Goal: Information Seeking & Learning: Learn about a topic

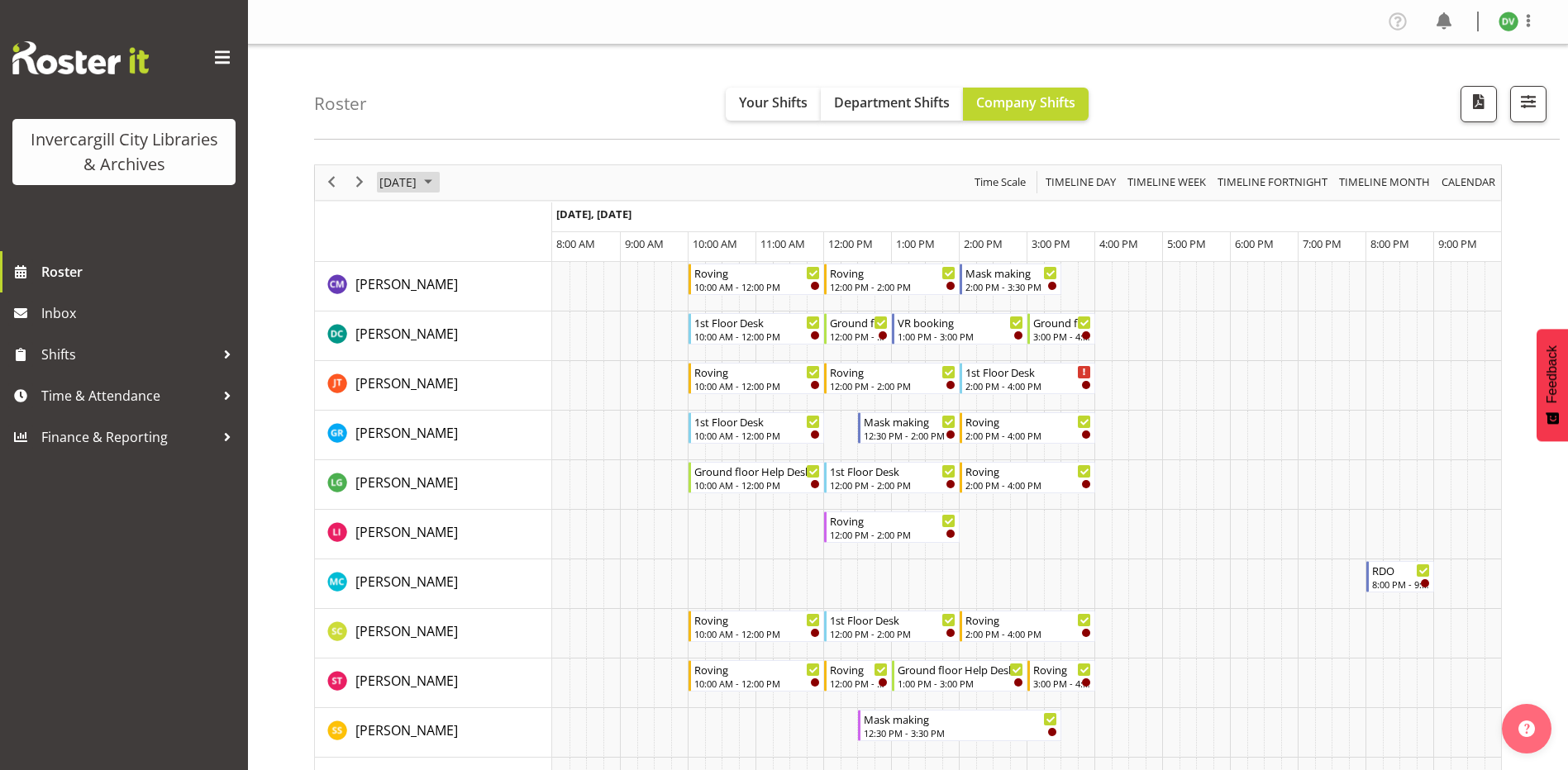
click at [397, 186] on span "[DATE]" at bounding box center [398, 182] width 40 height 21
click at [557, 432] on button "[DATE]" at bounding box center [540, 427] width 56 height 24
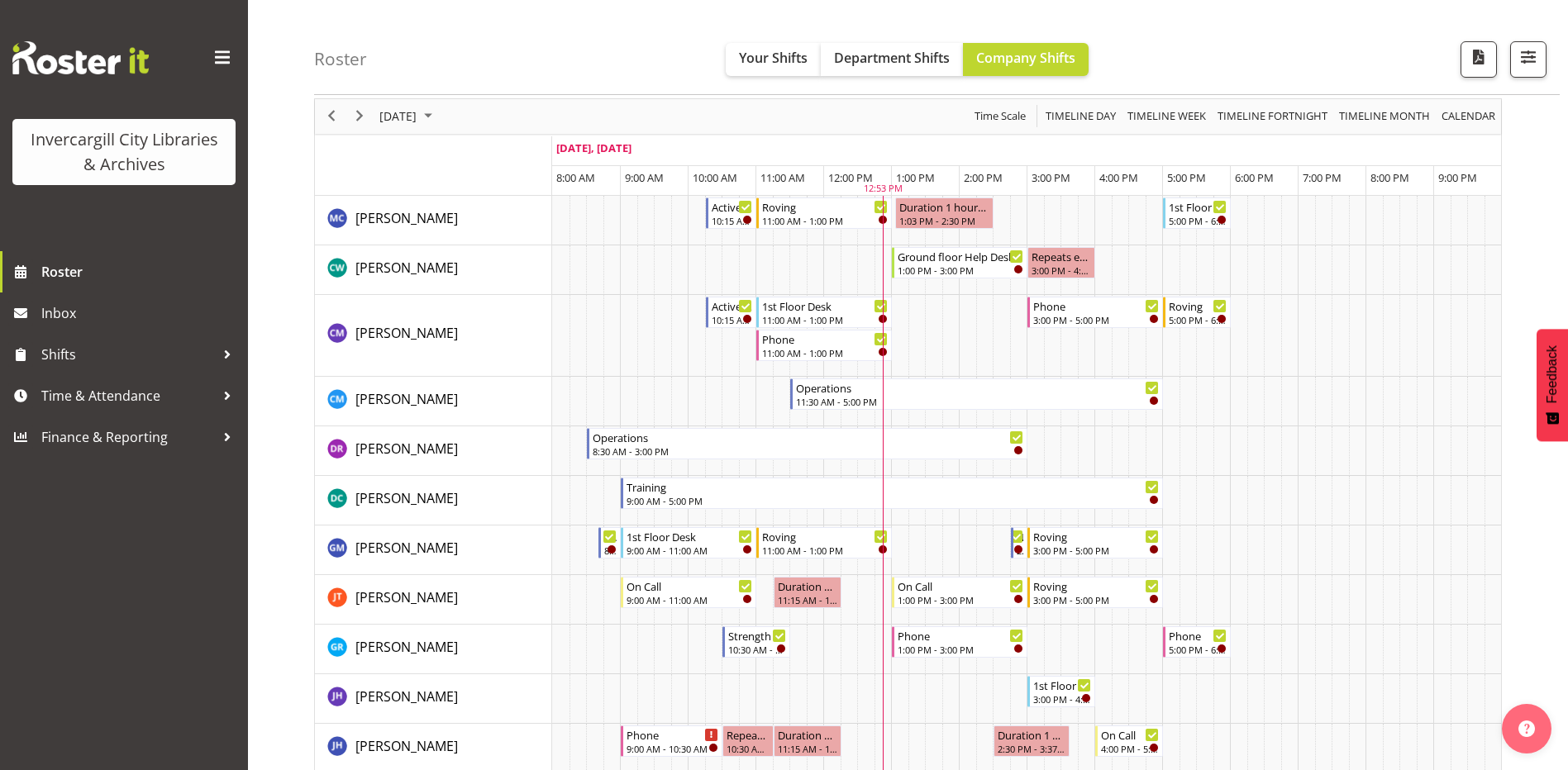
scroll to position [165, 0]
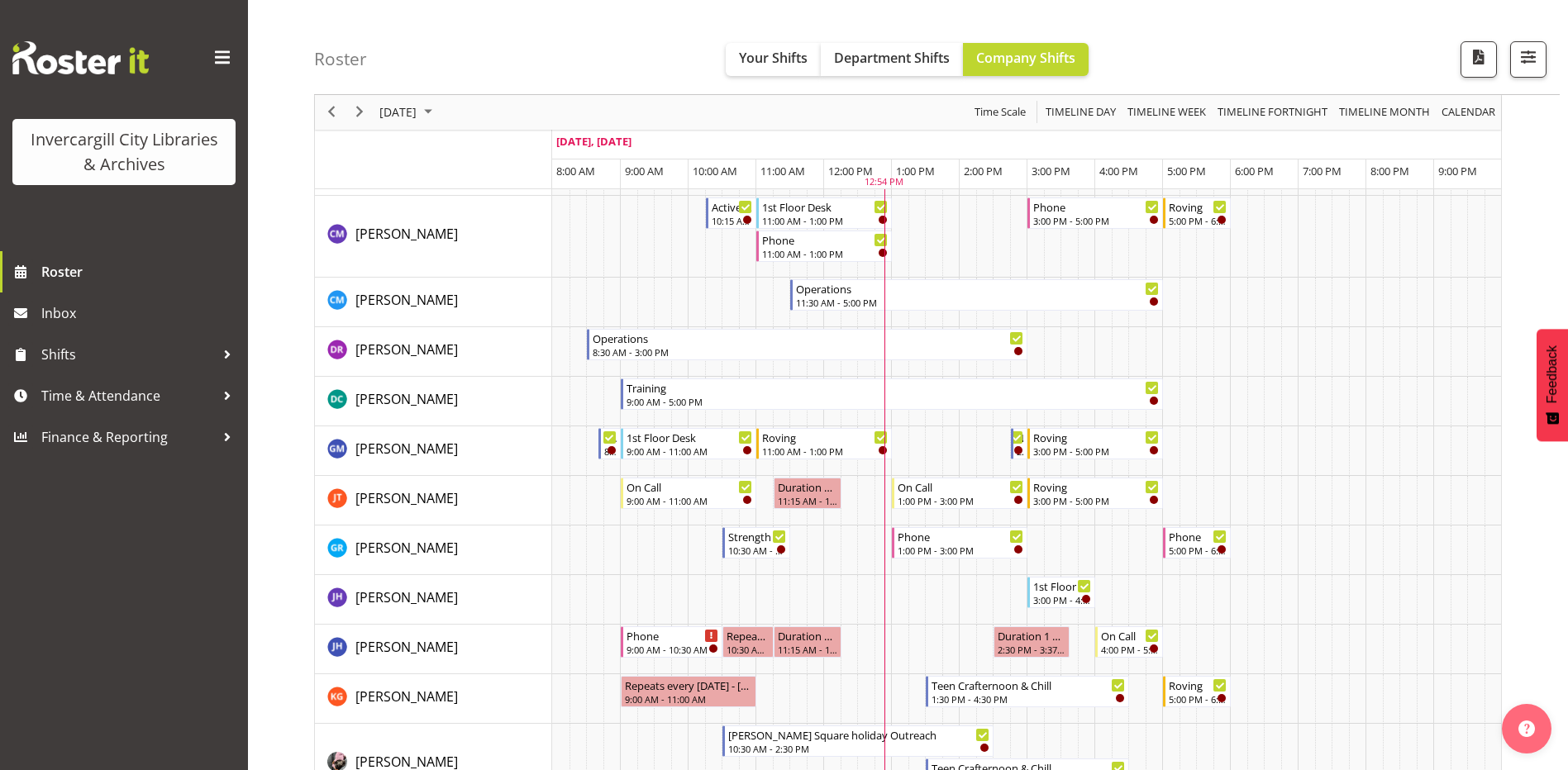
click at [932, 180] on td "Timeline Day of September 23, 2025" at bounding box center [933, 175] width 17 height 30
click at [915, 167] on span "1:00 PM" at bounding box center [915, 171] width 39 height 15
click at [913, 63] on span "Department Shifts" at bounding box center [892, 57] width 116 height 18
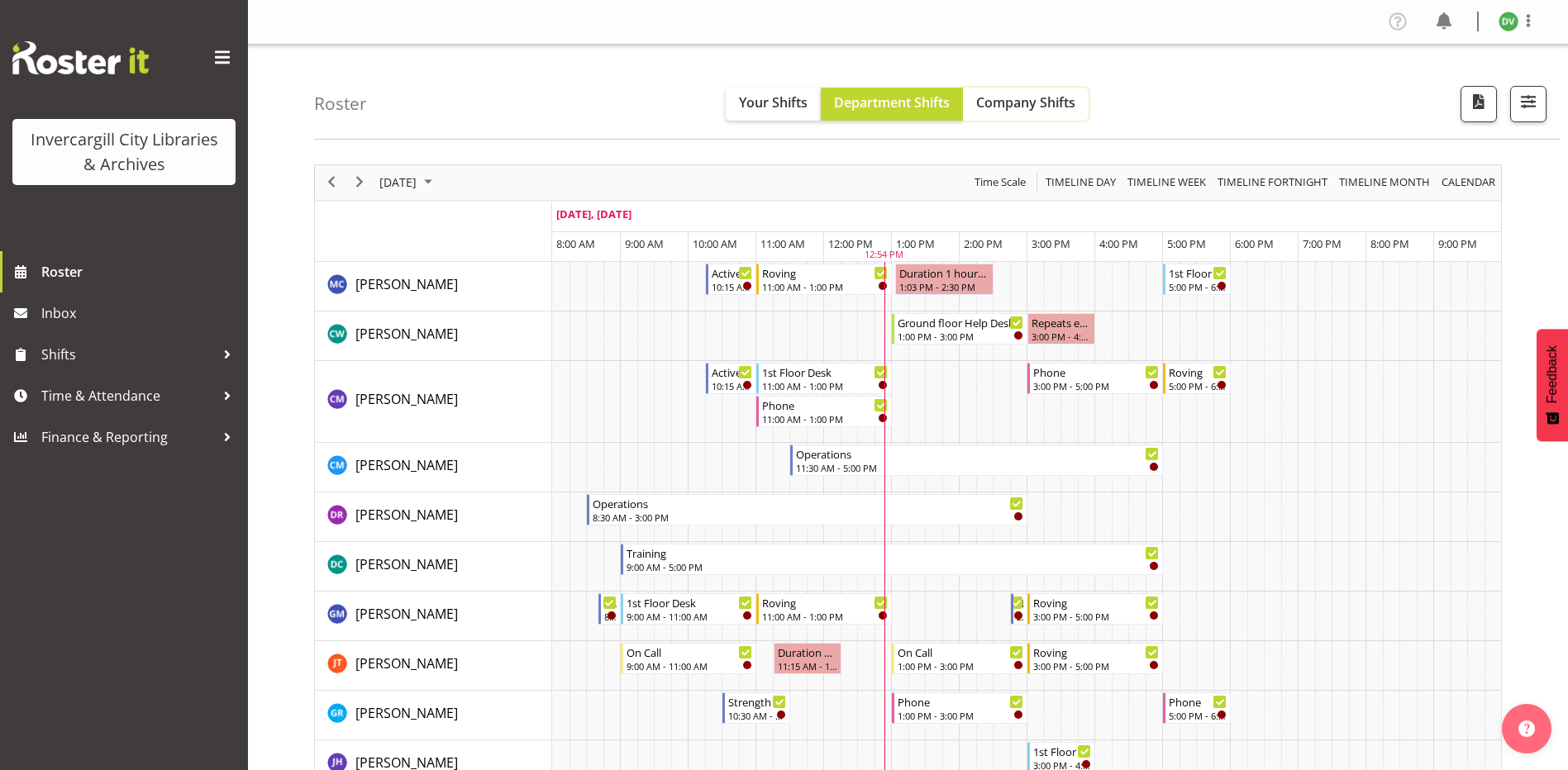
click at [1003, 103] on span "Company Shifts" at bounding box center [1025, 102] width 99 height 18
click at [412, 400] on span "[PERSON_NAME]" at bounding box center [406, 399] width 103 height 18
click at [812, 383] on div "11:00 AM - 1:00 PM" at bounding box center [825, 385] width 126 height 13
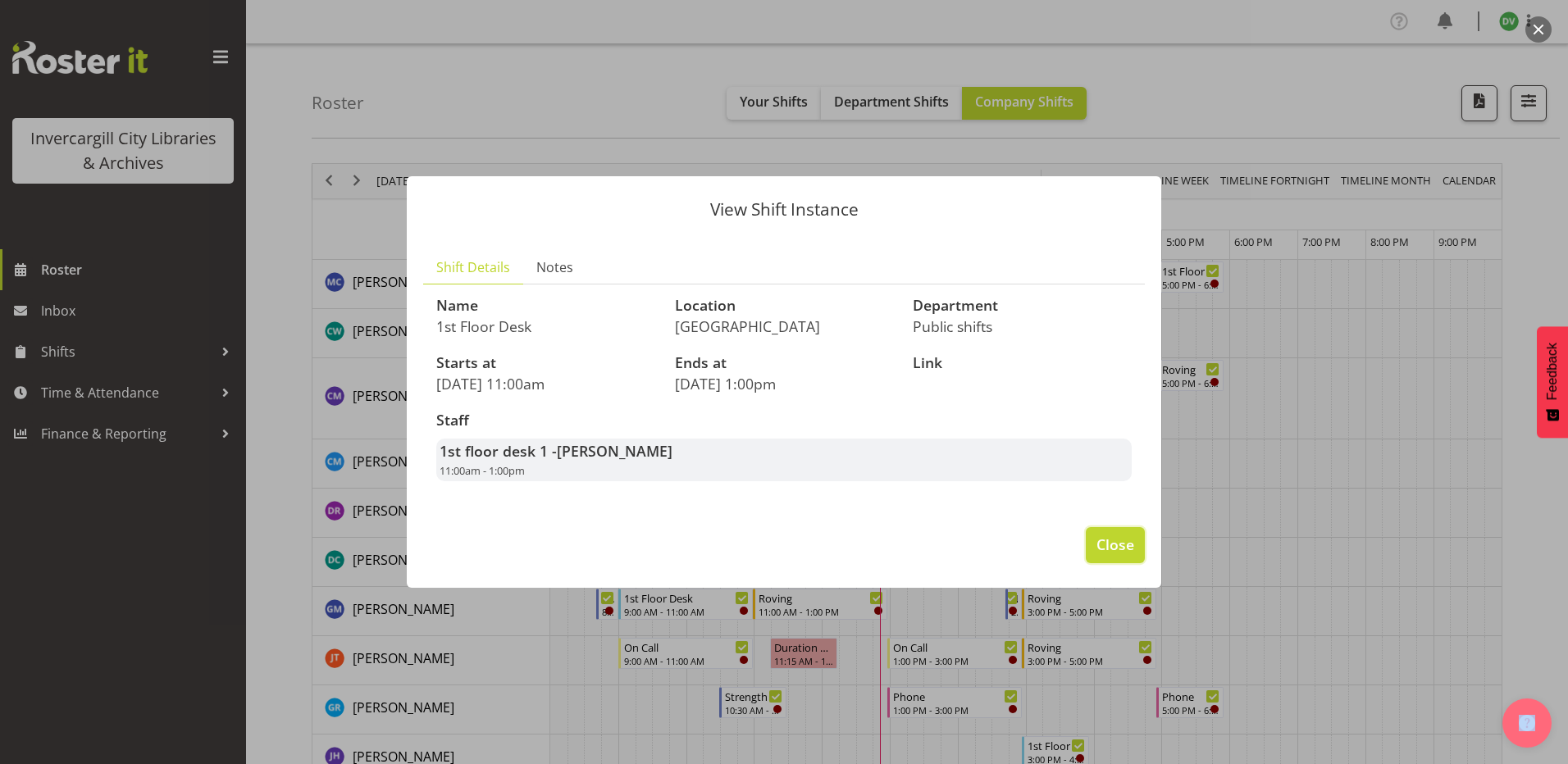
click at [1130, 549] on span "Close" at bounding box center [1115, 544] width 37 height 21
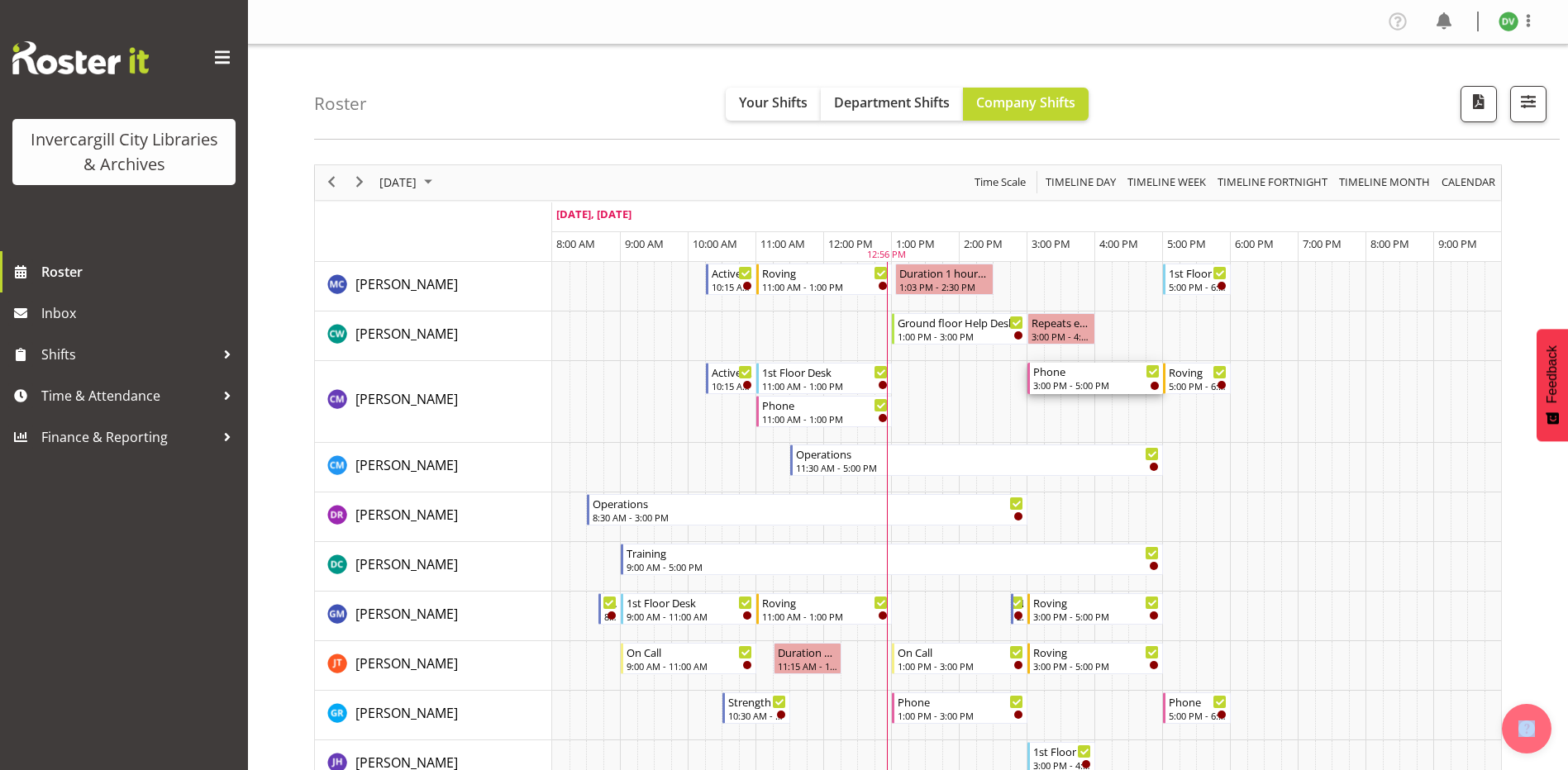
click at [1066, 373] on div "Phone" at bounding box center [1097, 371] width 126 height 17
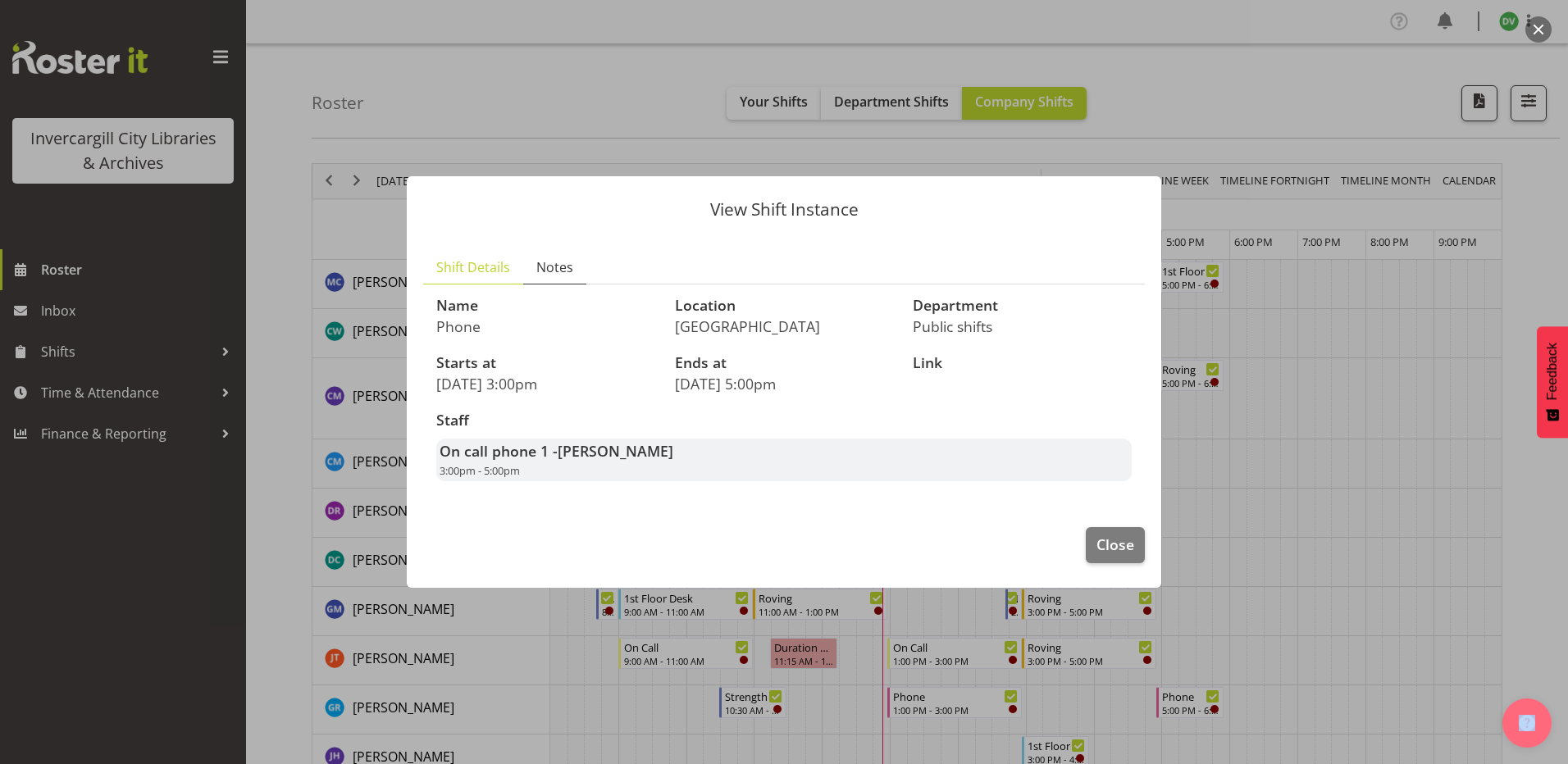
click at [567, 269] on span "Notes" at bounding box center [555, 267] width 37 height 20
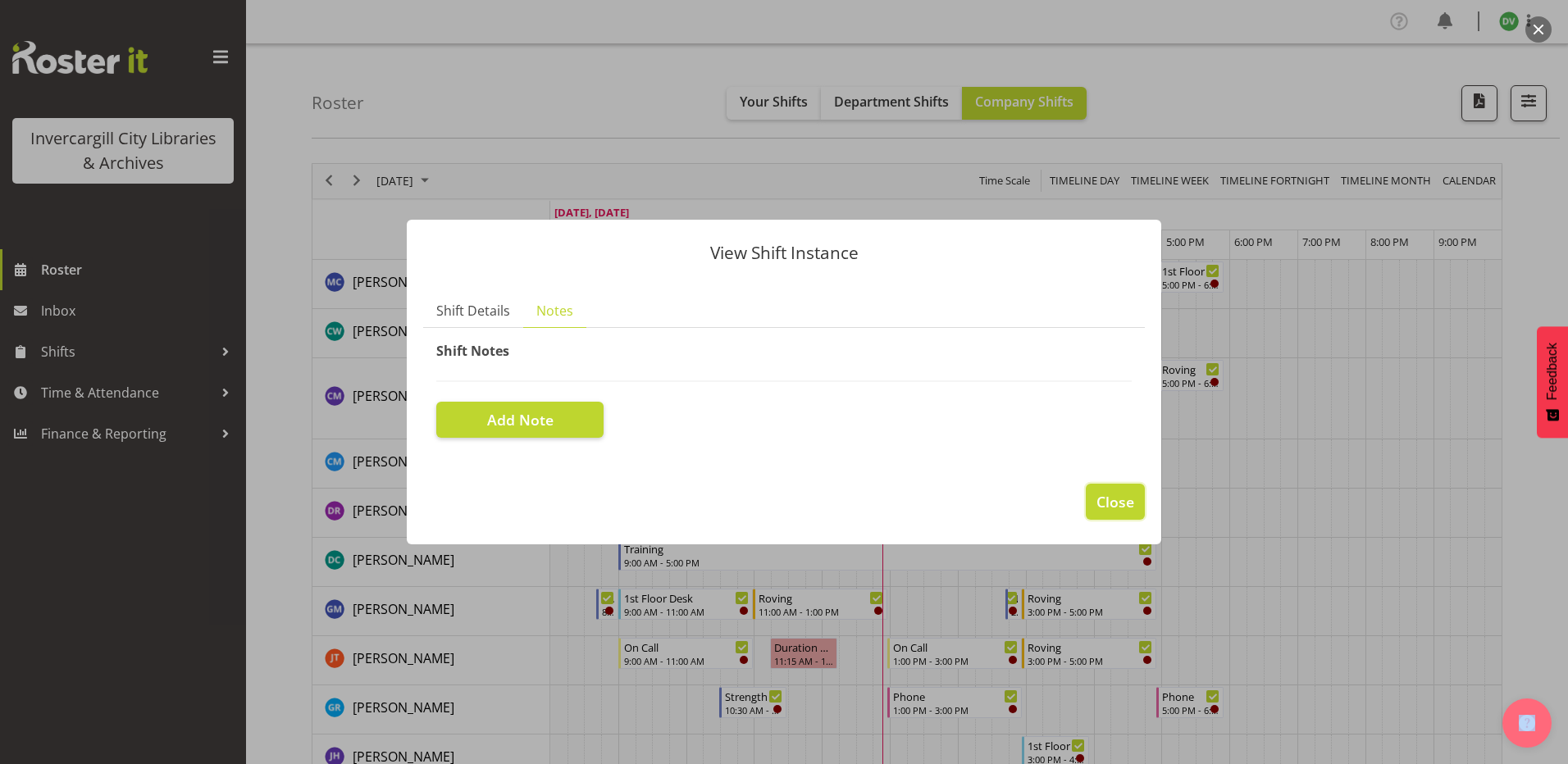
click at [1119, 499] on span "Close" at bounding box center [1115, 501] width 37 height 21
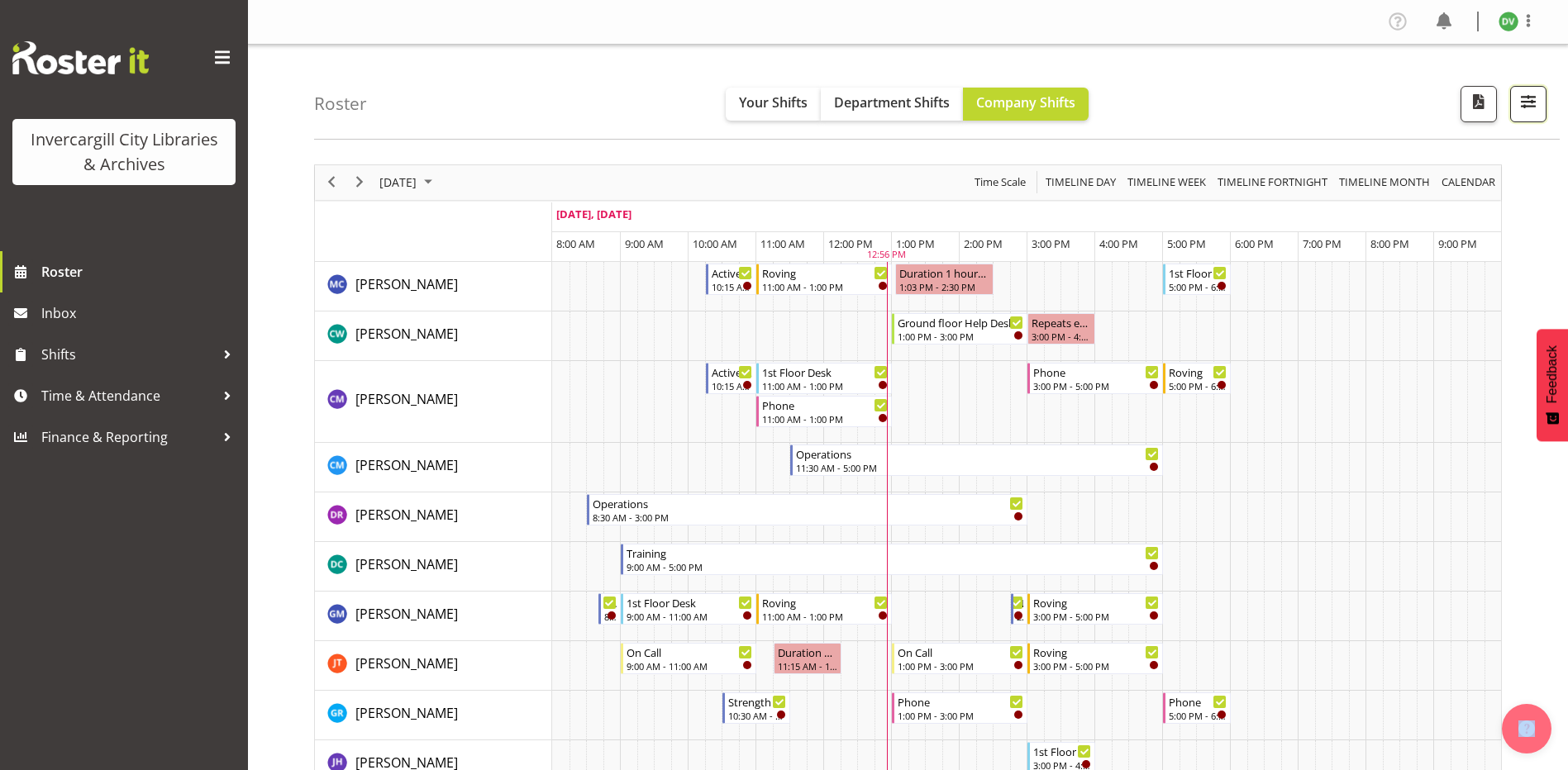
click at [1541, 118] on button "button" at bounding box center [1528, 103] width 37 height 37
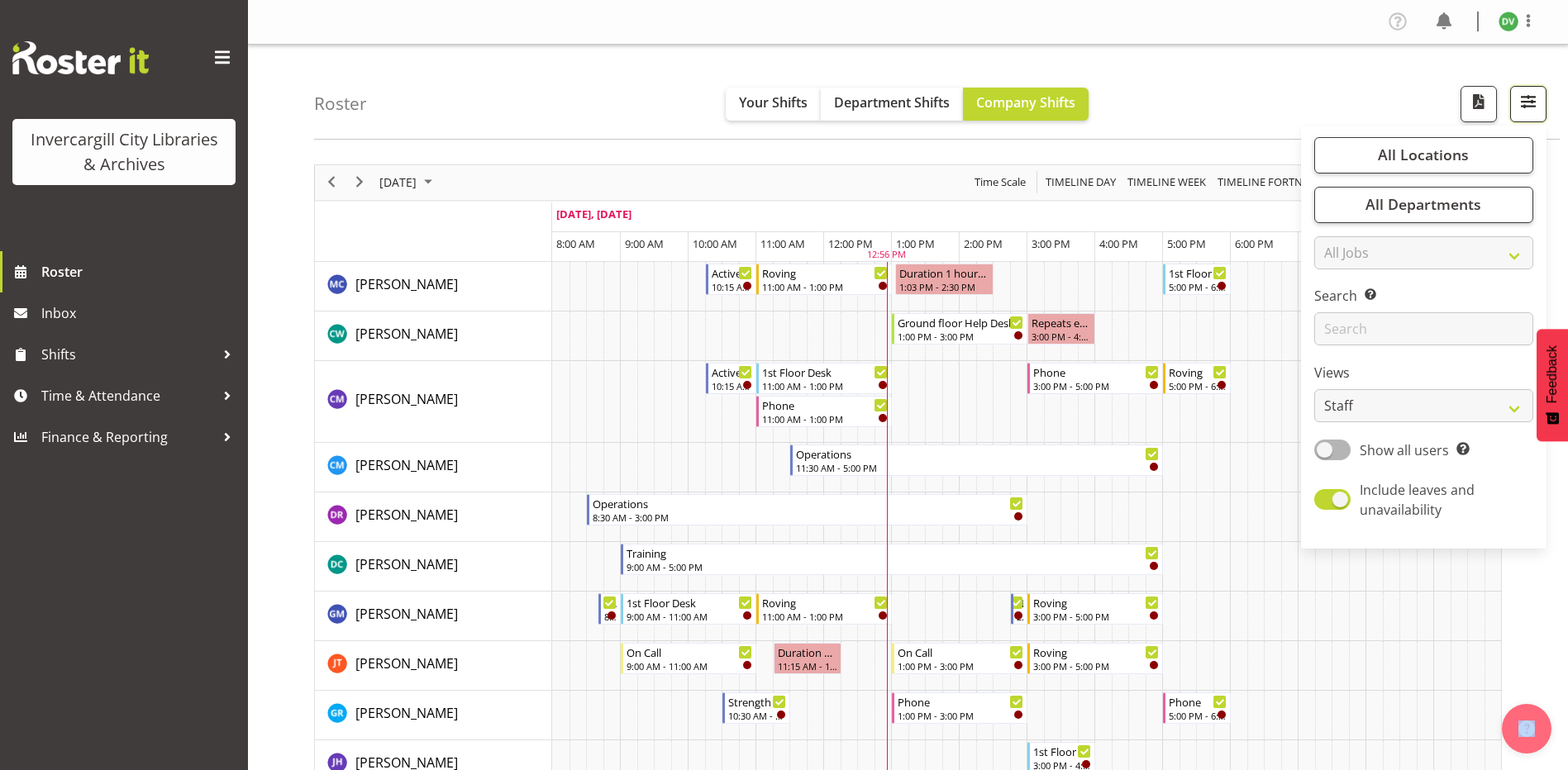
click at [1541, 118] on button "button" at bounding box center [1528, 103] width 37 height 37
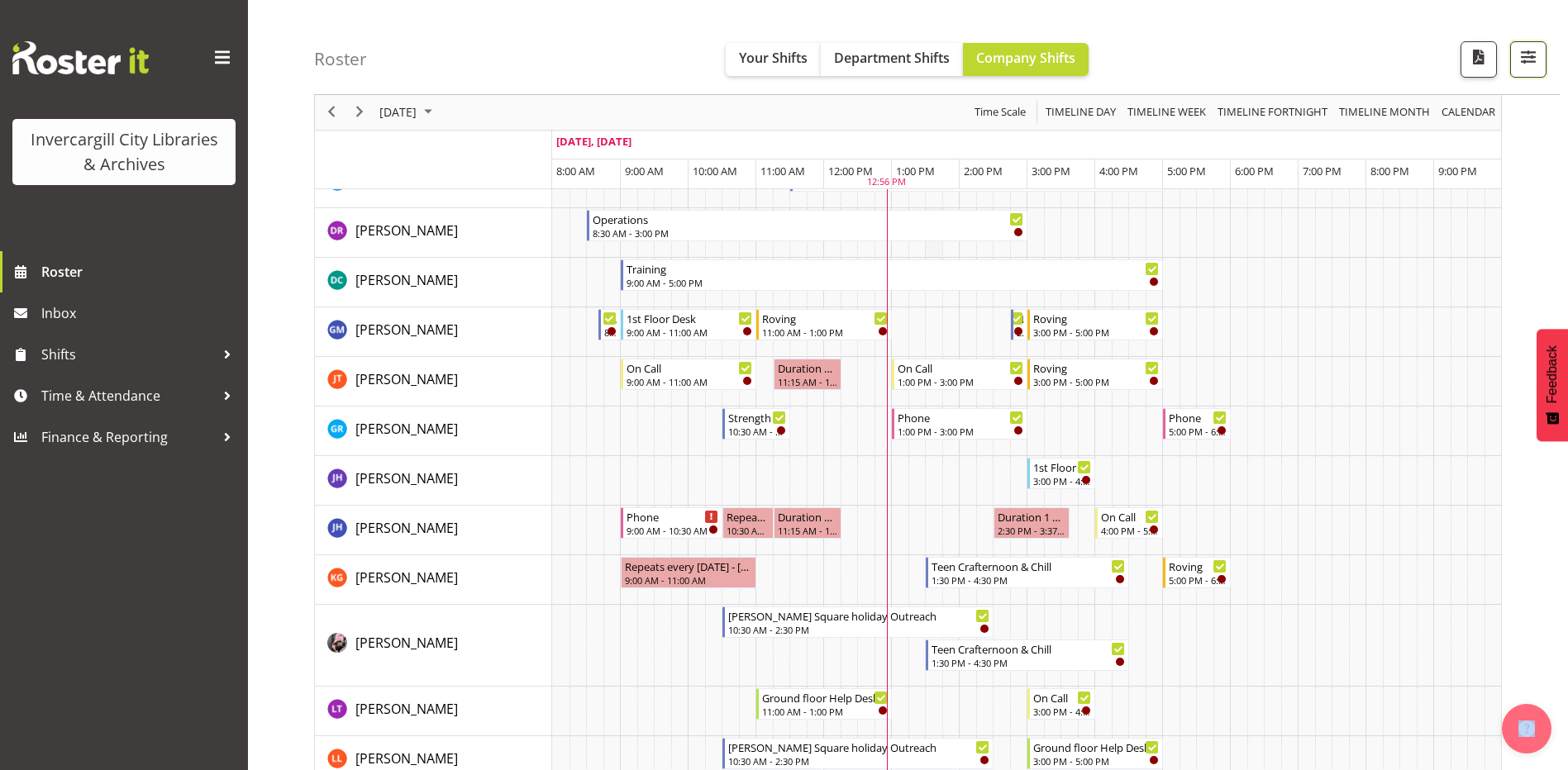
scroll to position [331, 0]
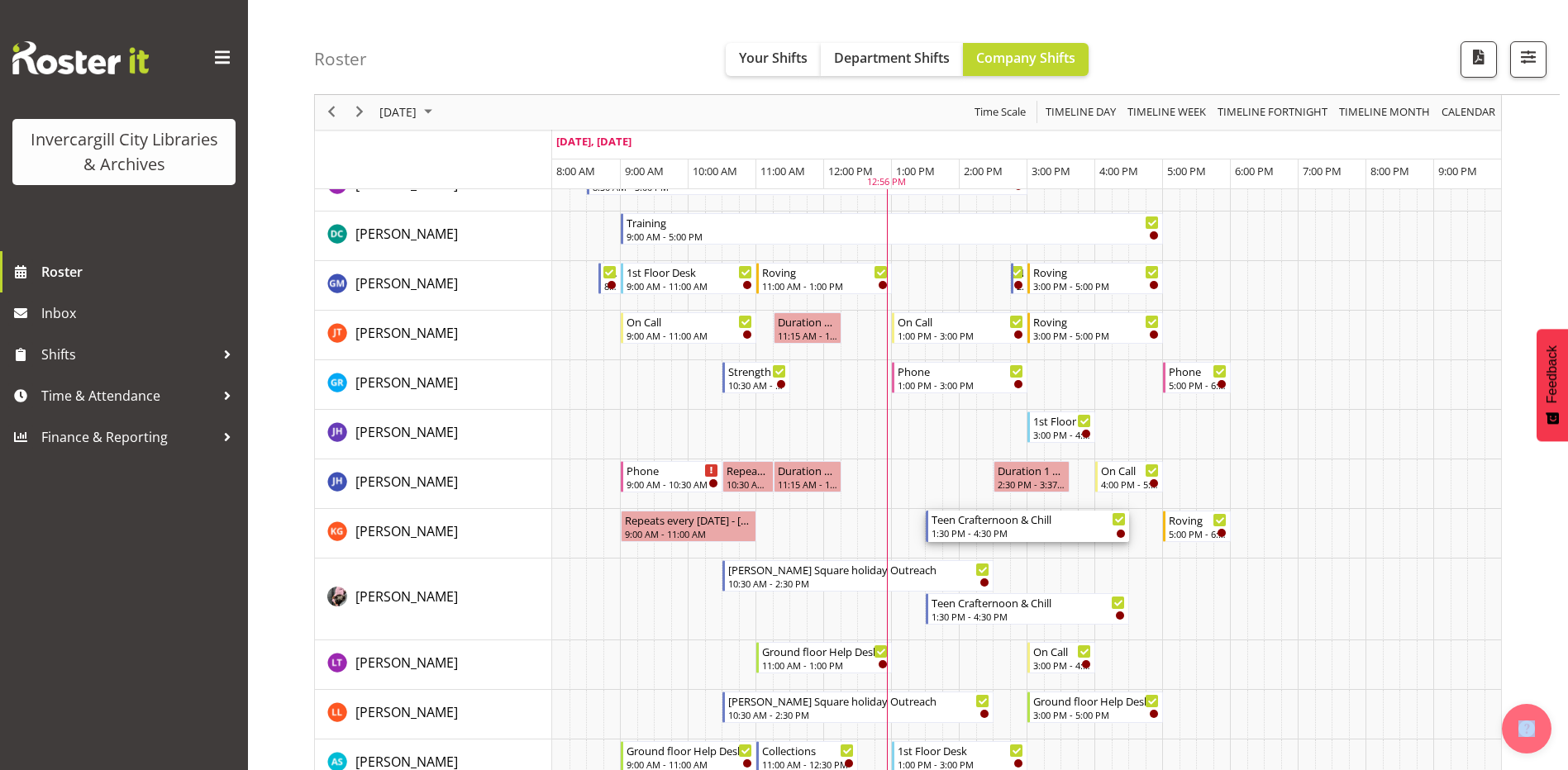
click at [989, 525] on div "Teen Crafternoon & Chill" at bounding box center [1028, 519] width 195 height 17
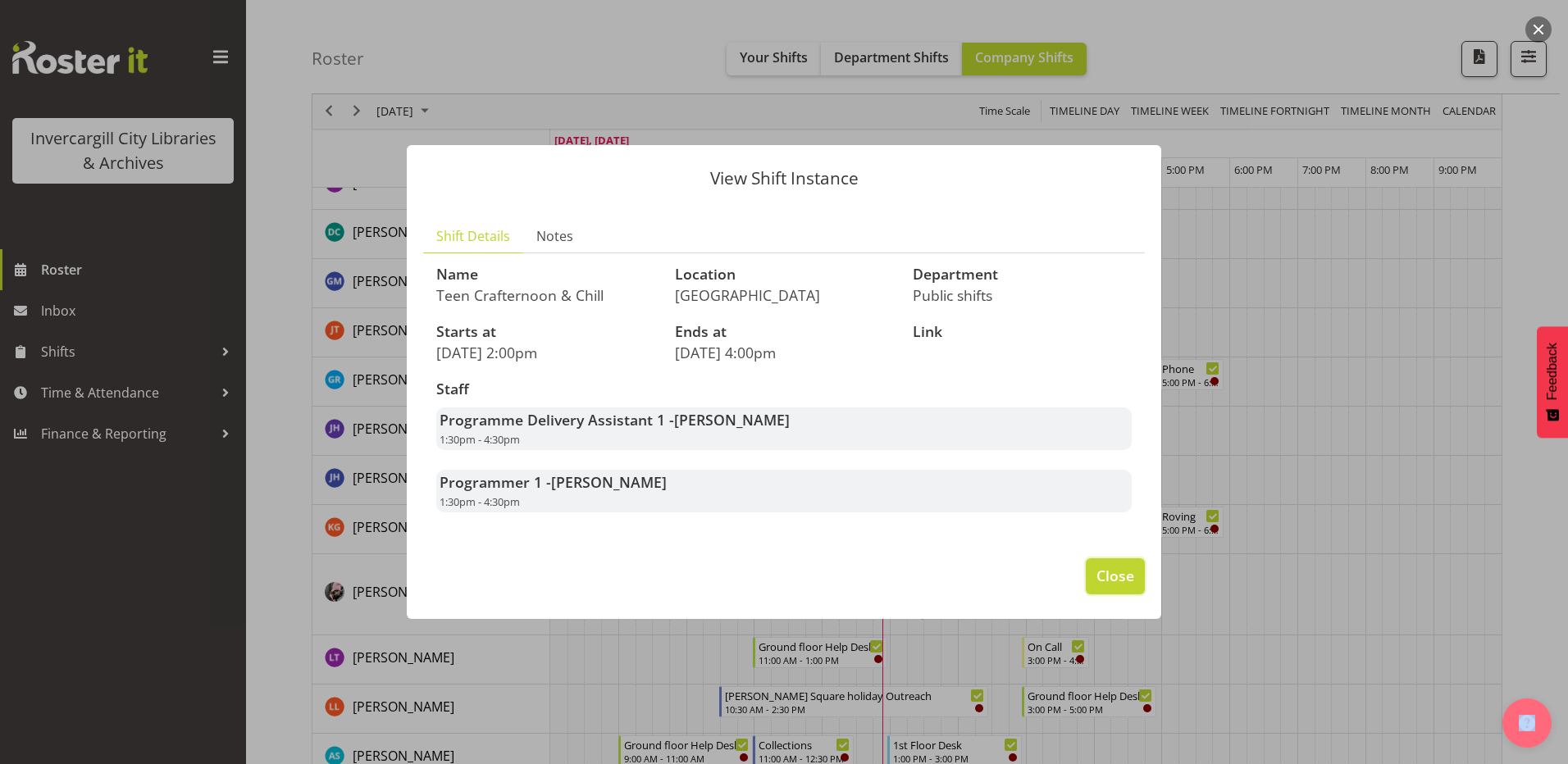
click at [1123, 569] on span "Close" at bounding box center [1115, 576] width 37 height 21
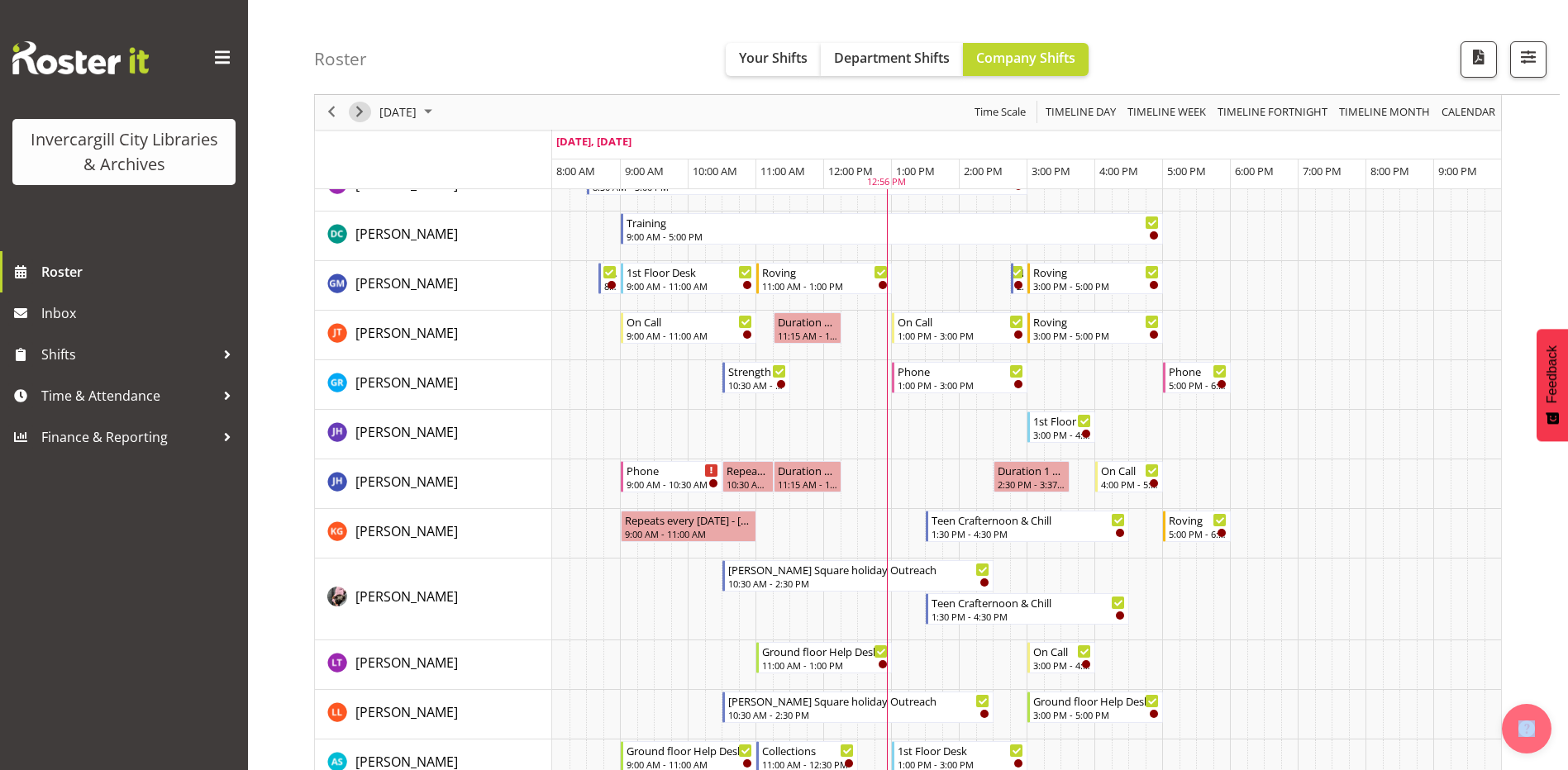
click at [369, 113] on span "Next" at bounding box center [359, 113] width 20 height 21
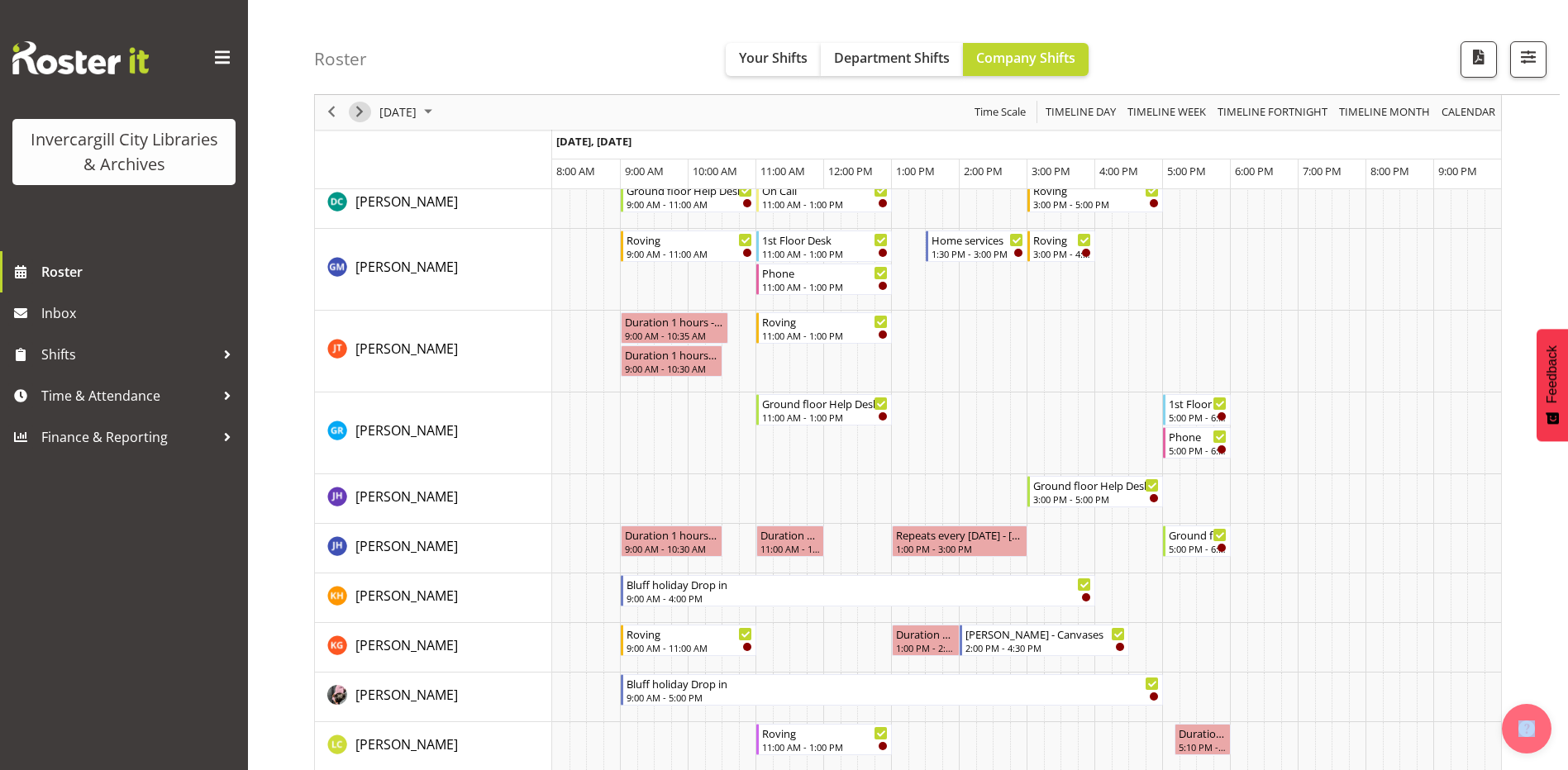
click at [359, 114] on span "Next" at bounding box center [359, 113] width 20 height 21
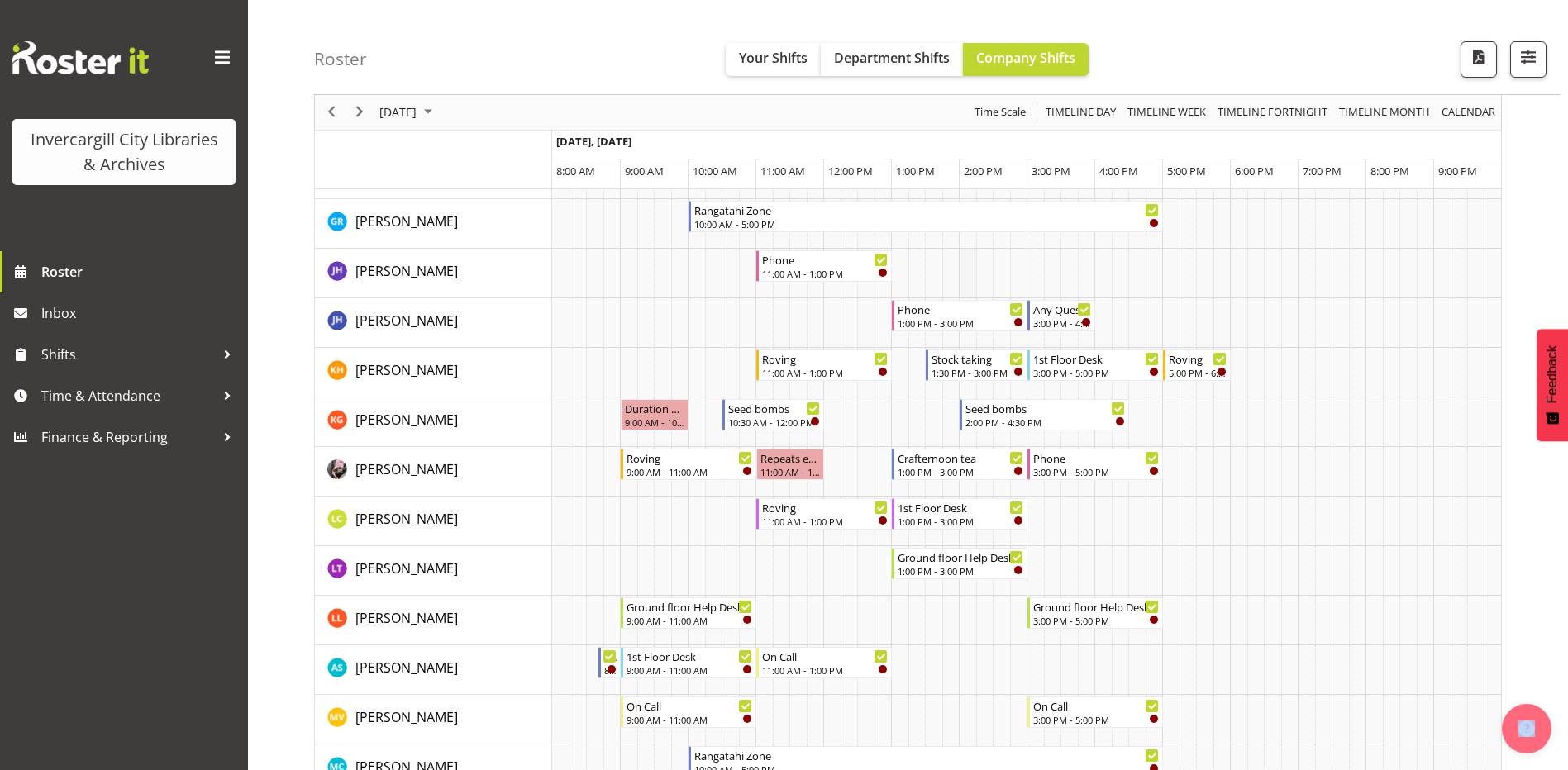
scroll to position [413, 0]
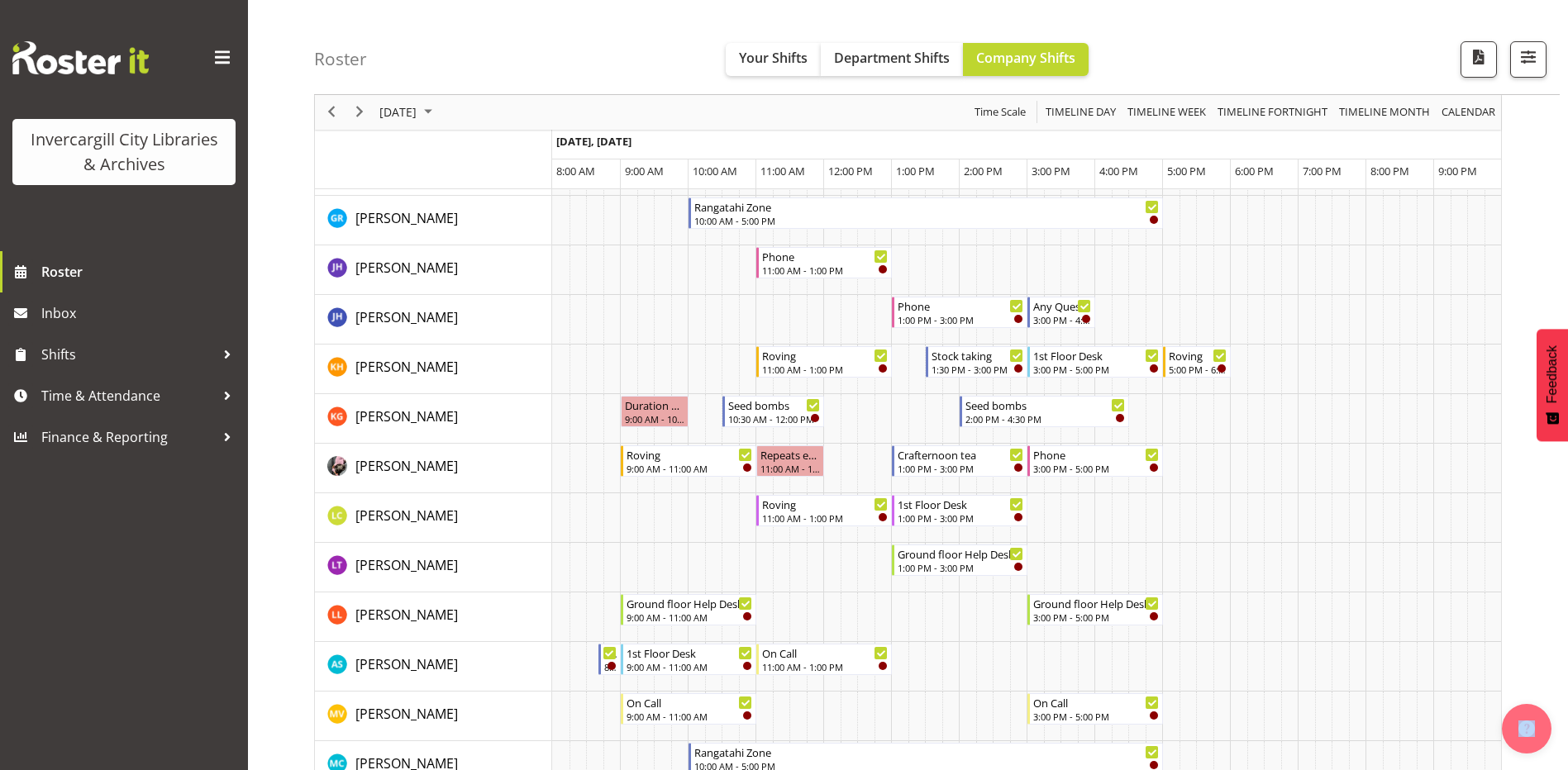
click at [1220, 65] on div "Roster Your Shifts Department Shifts Company Shifts All Locations [GEOGRAPHIC_D…" at bounding box center [937, 47] width 1245 height 95
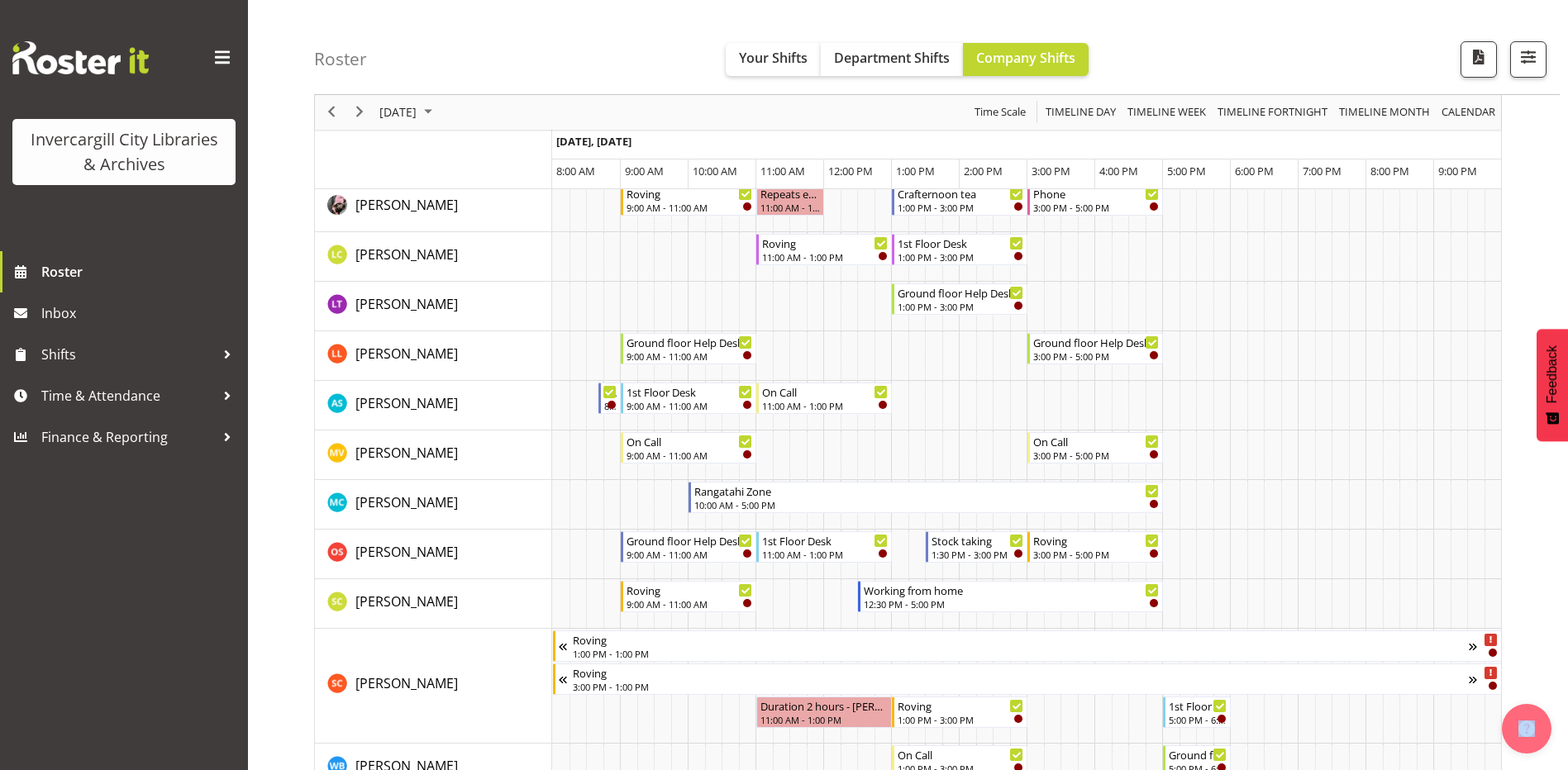
scroll to position [744, 0]
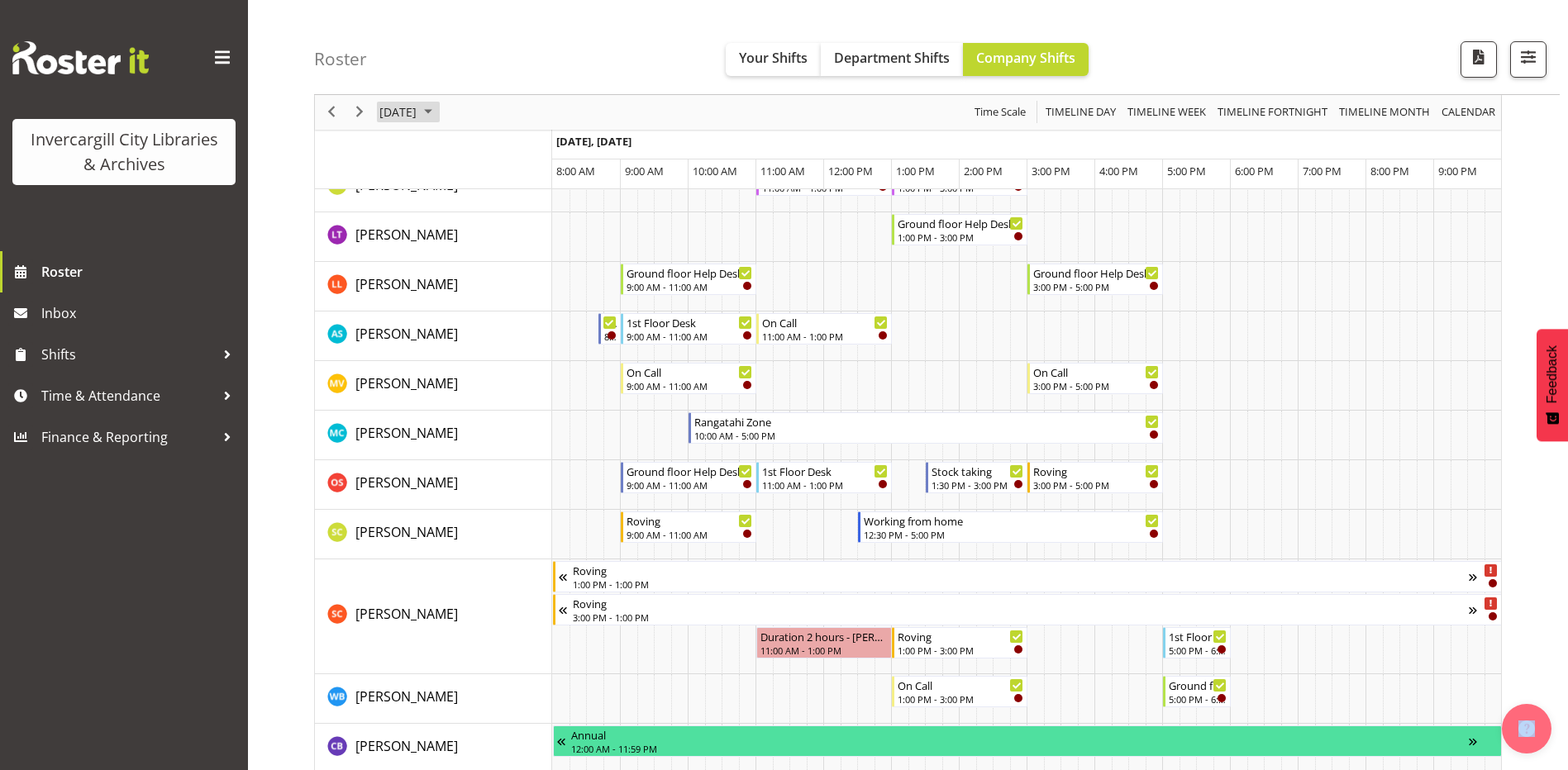
click at [419, 113] on span "[DATE]" at bounding box center [398, 113] width 40 height 21
click at [543, 362] on button "[DATE]" at bounding box center [540, 356] width 56 height 24
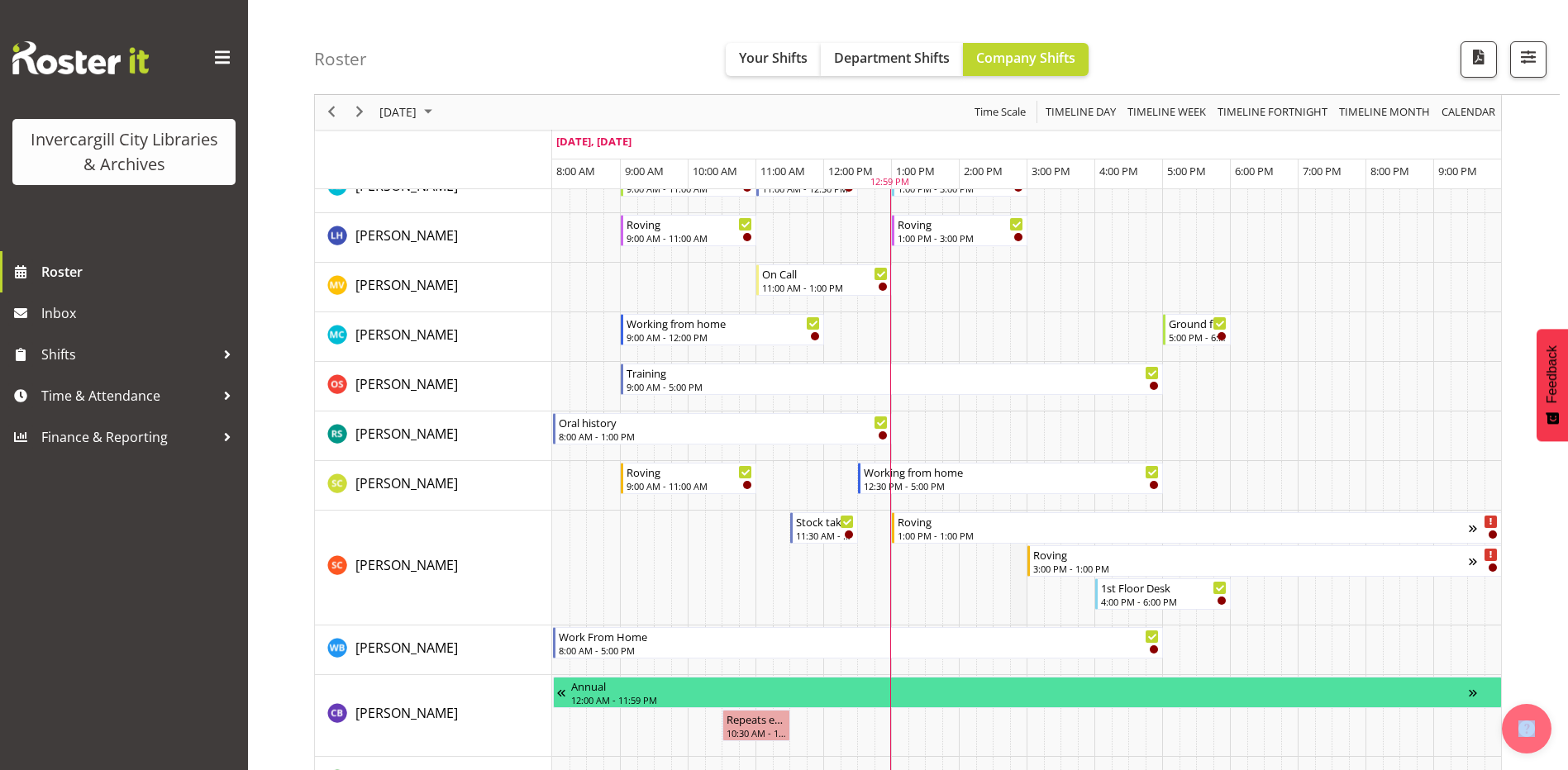
scroll to position [992, 0]
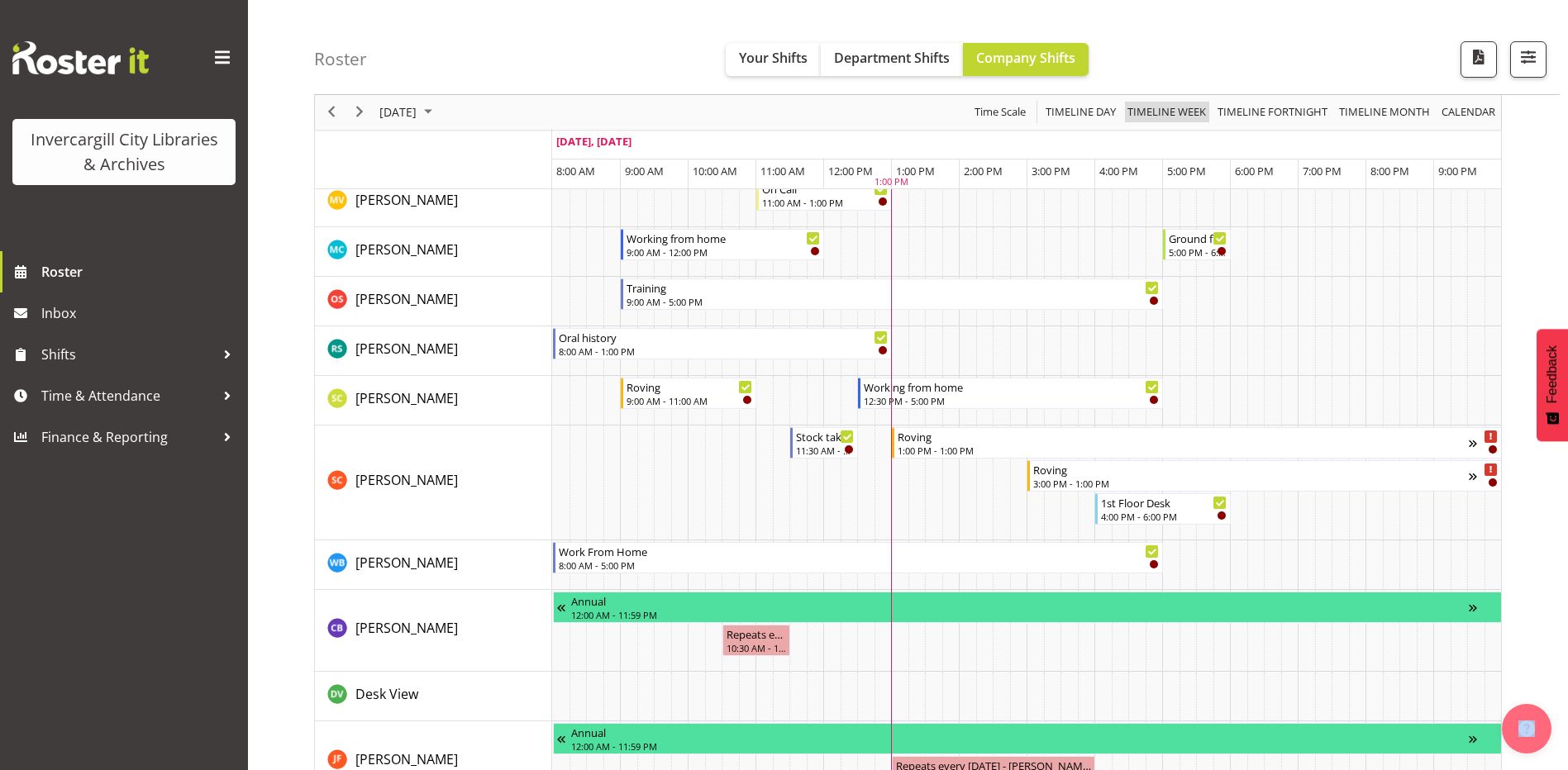
click at [1181, 113] on span "Timeline Week" at bounding box center [1166, 113] width 82 height 21
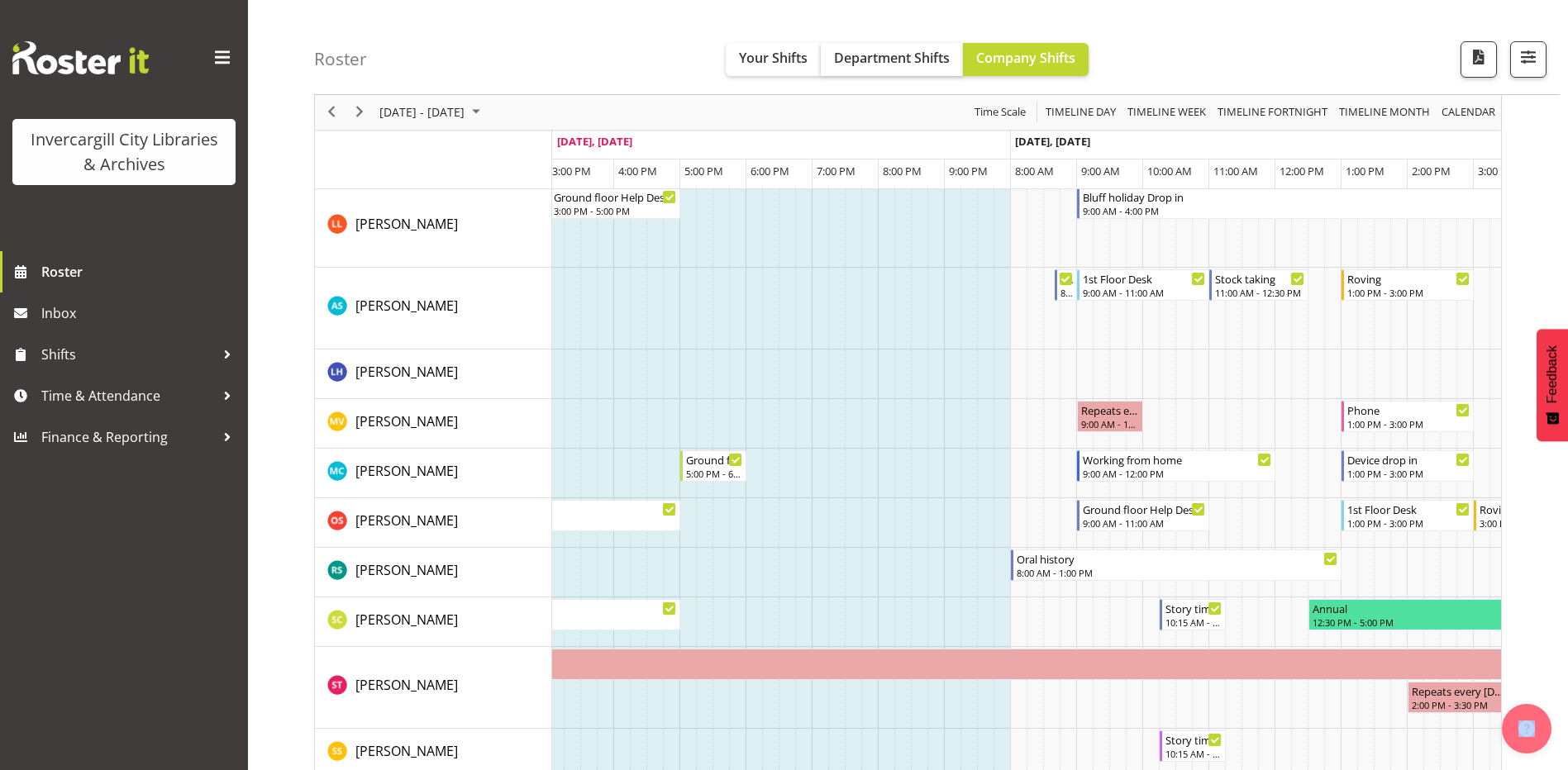
scroll to position [1192, 0]
click at [1078, 112] on span "Timeline Day" at bounding box center [1081, 113] width 73 height 21
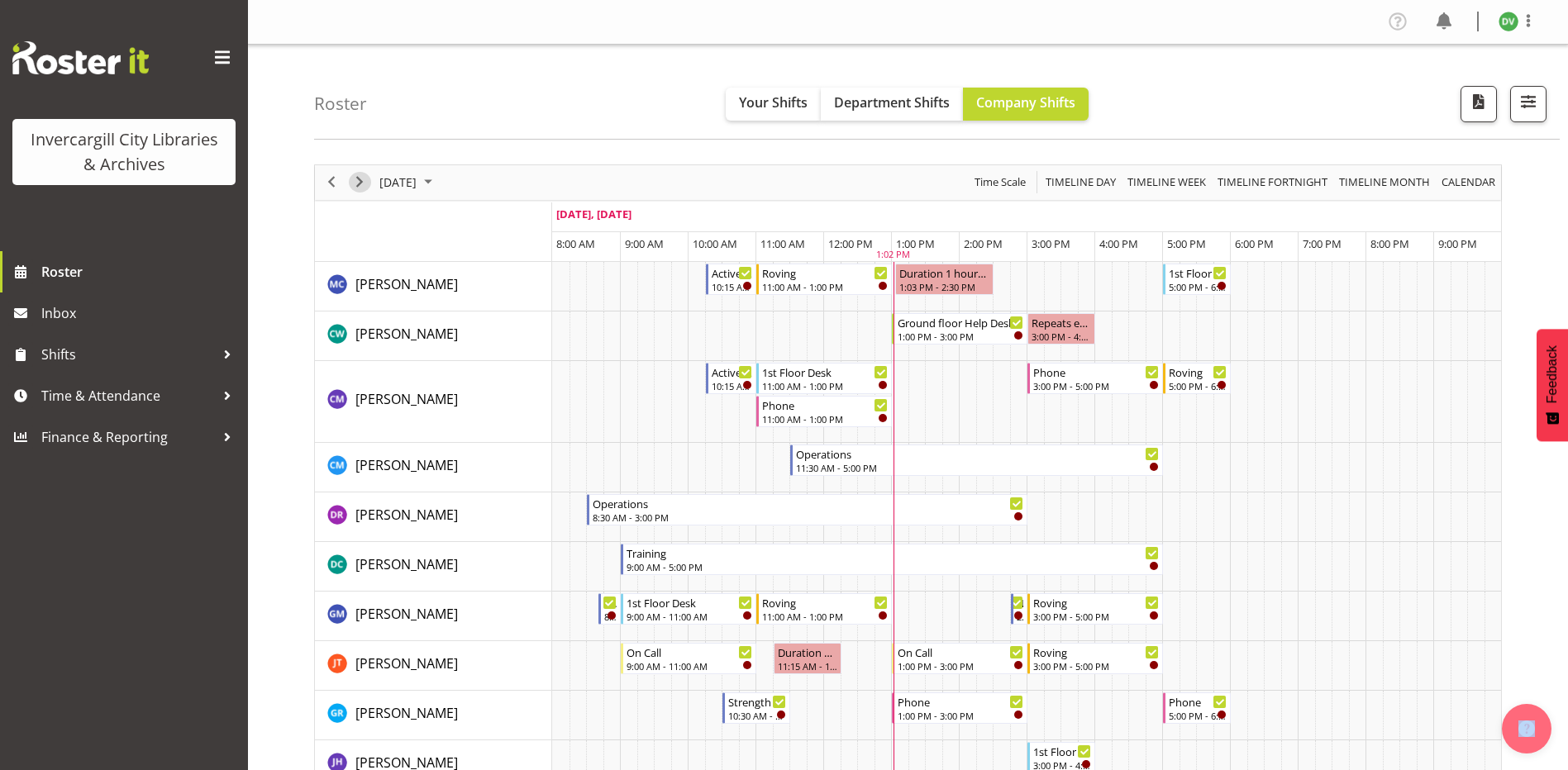
click at [354, 182] on span "Next" at bounding box center [359, 182] width 20 height 21
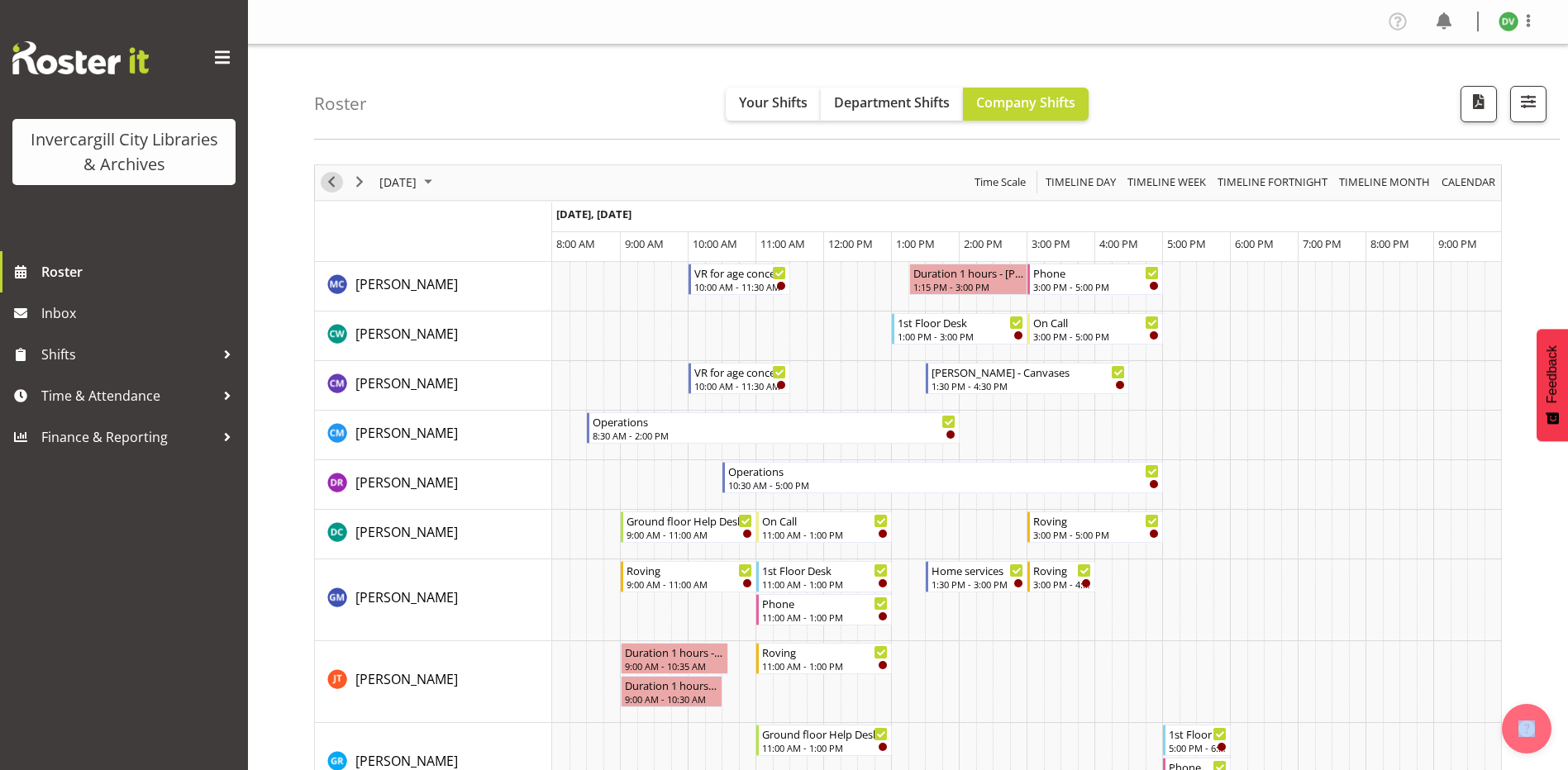
click at [335, 185] on span "Previous" at bounding box center [331, 182] width 20 height 21
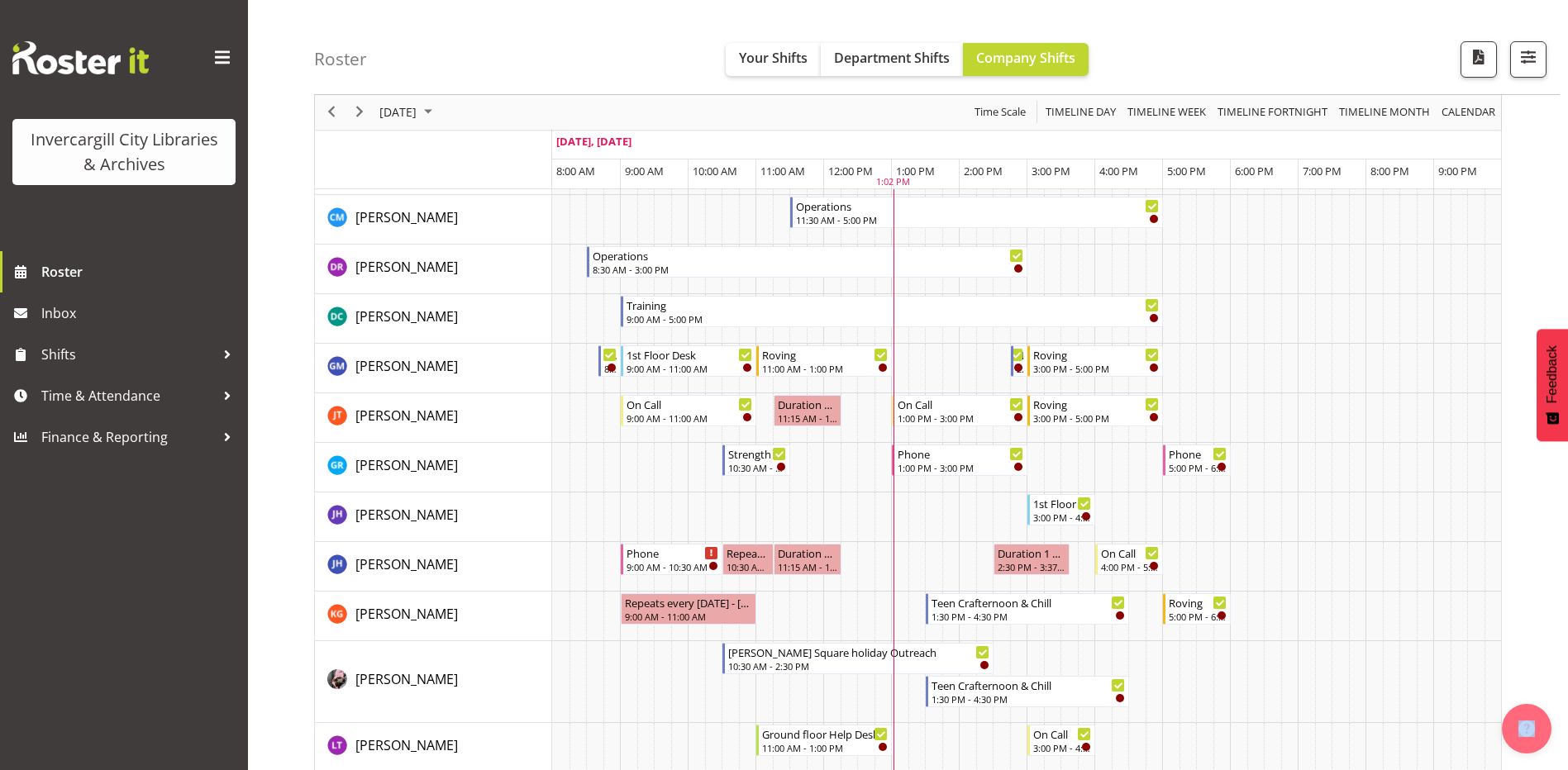
scroll to position [331, 0]
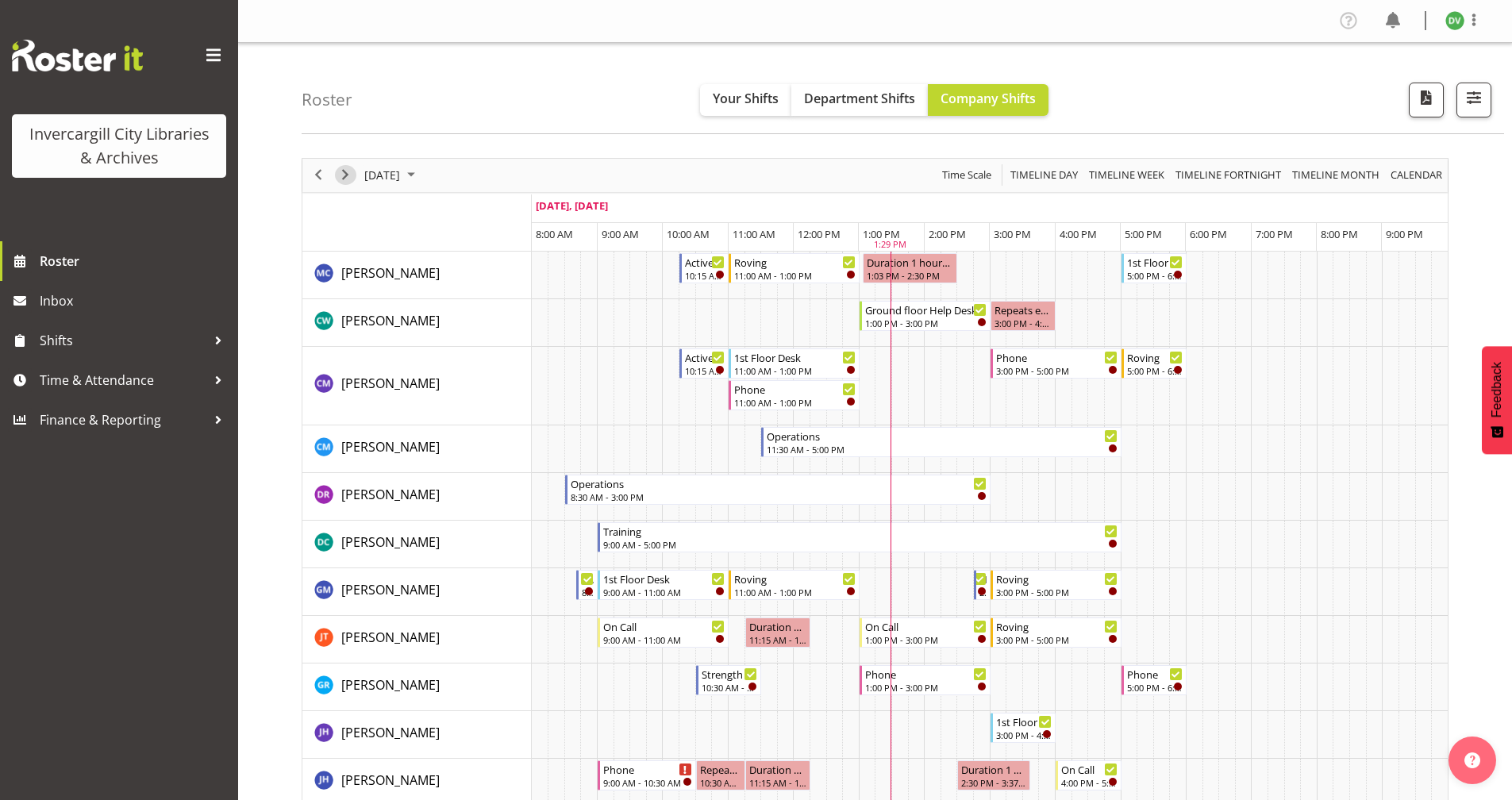
click at [350, 175] on span "Next" at bounding box center [345, 175] width 19 height 20
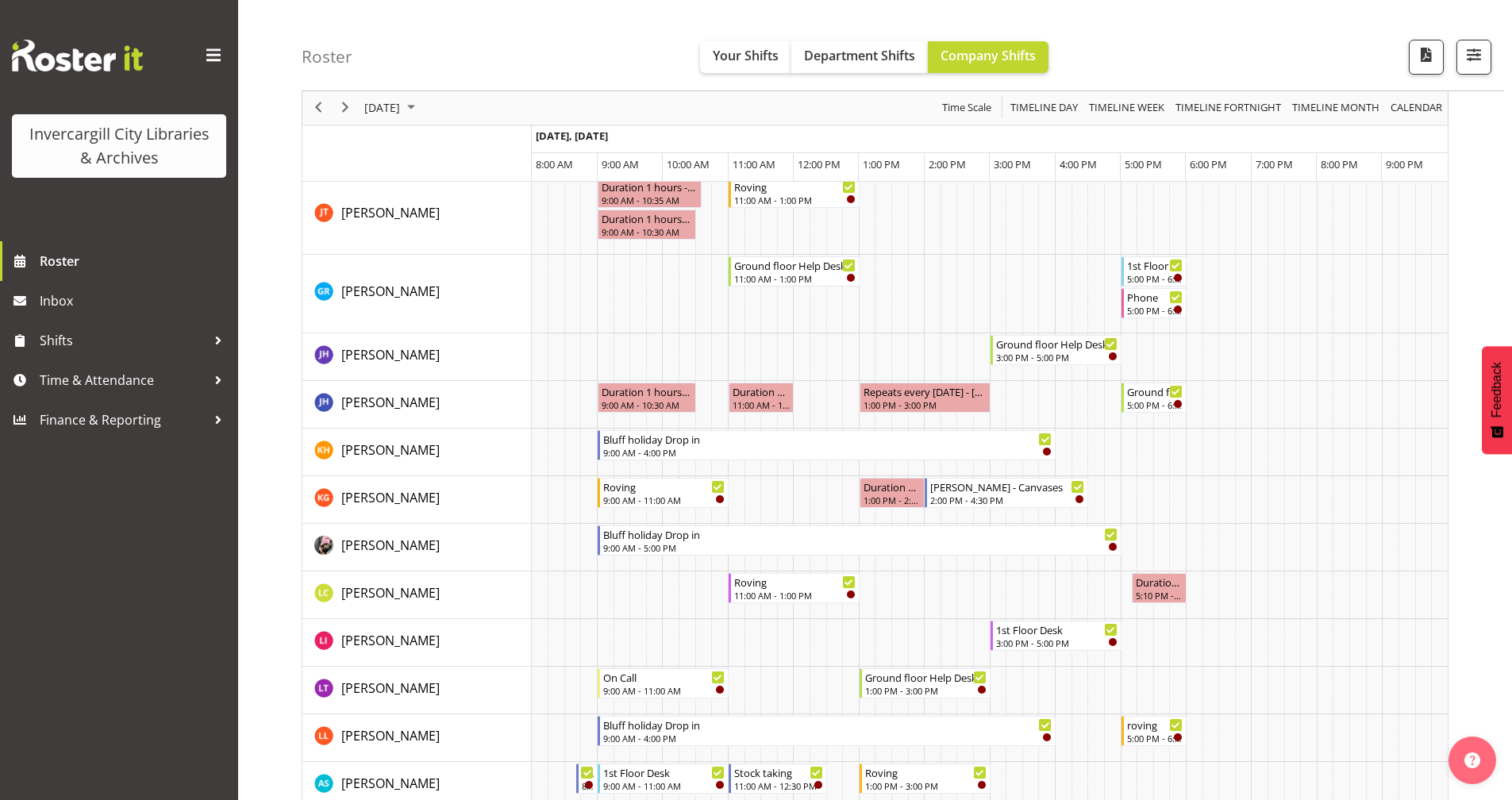
scroll to position [238, 0]
